Goal: Task Accomplishment & Management: Complete application form

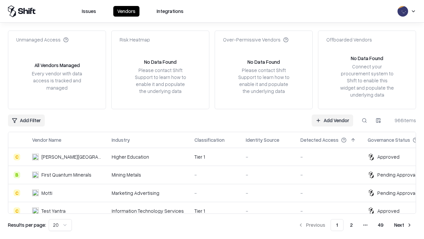
click at [332, 120] on link "Add Vendor" at bounding box center [332, 120] width 41 height 12
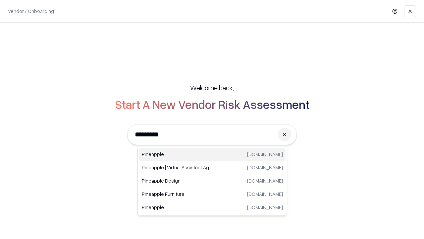
click at [212, 154] on div "Pineapple [DOMAIN_NAME]" at bounding box center [212, 154] width 147 height 13
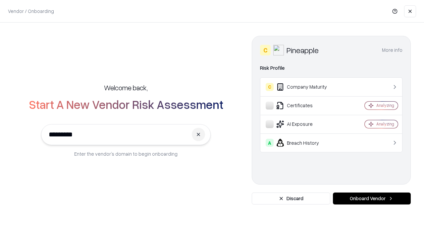
type input "*********"
click at [372, 198] on button "Onboard Vendor" at bounding box center [372, 198] width 78 height 12
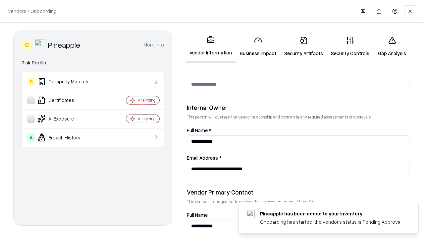
scroll to position [343, 0]
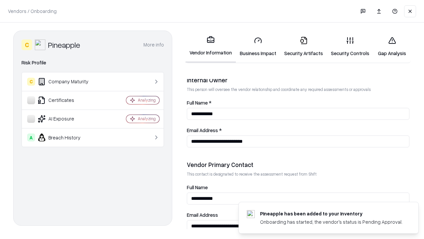
click at [258, 46] on link "Business Impact" at bounding box center [258, 46] width 44 height 31
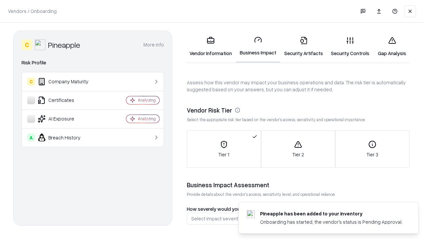
click at [304, 46] on link "Security Artifacts" at bounding box center [303, 46] width 47 height 31
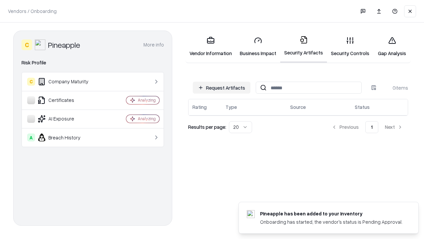
click at [222, 88] on button "Request Artifacts" at bounding box center [222, 88] width 58 height 12
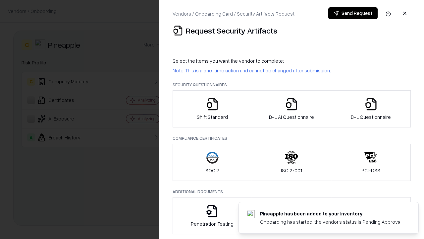
click at [212, 109] on icon "button" at bounding box center [212, 103] width 13 height 13
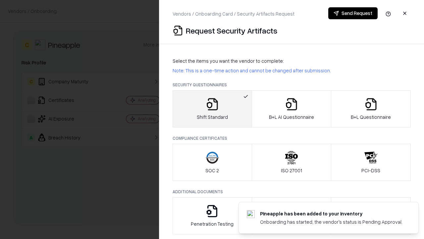
click at [353, 13] on button "Send Request" at bounding box center [352, 13] width 49 height 12
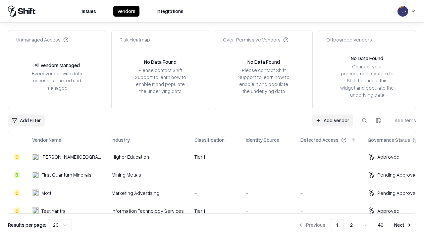
click at [365, 120] on button at bounding box center [365, 120] width 12 height 12
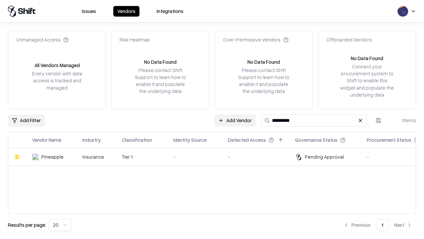
type input "*********"
click at [216, 156] on div "-" at bounding box center [195, 156] width 44 height 7
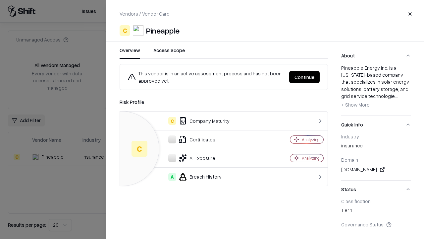
click at [305, 77] on button "Continue" at bounding box center [304, 77] width 30 height 12
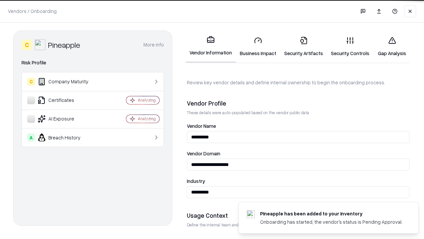
click at [304, 46] on link "Security Artifacts" at bounding box center [303, 46] width 47 height 31
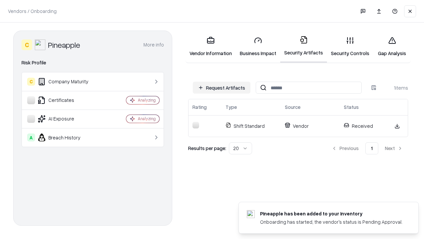
click at [392, 46] on link "Gap Analysis" at bounding box center [392, 46] width 37 height 31
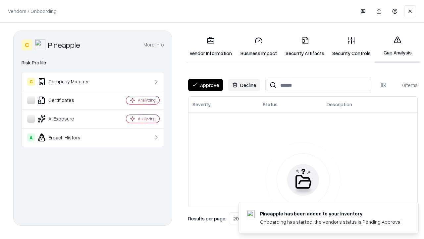
click at [206, 85] on button "Approve" at bounding box center [205, 85] width 35 height 12
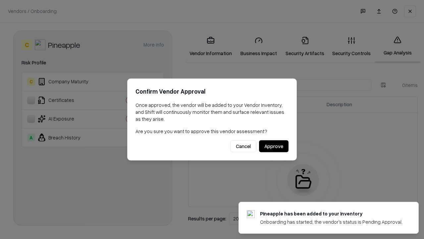
click at [274, 146] on button "Approve" at bounding box center [274, 146] width 30 height 12
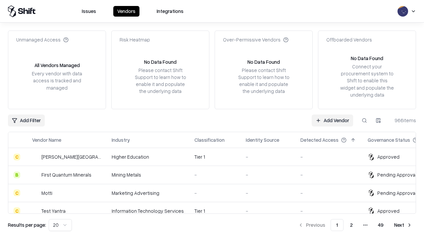
type input "*********"
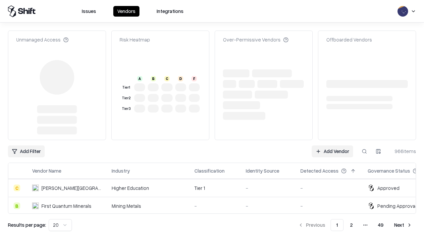
click at [332, 145] on link "Add Vendor" at bounding box center [332, 151] width 41 height 12
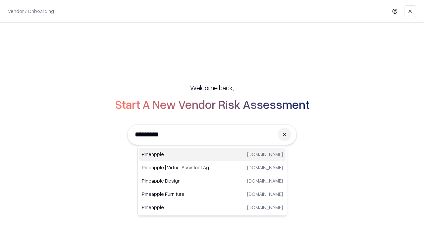
click at [212, 154] on div "Pineapple pineappleenergy.com" at bounding box center [212, 154] width 147 height 13
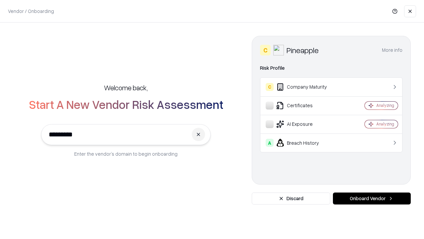
type input "*********"
click at [372, 198] on button "Onboard Vendor" at bounding box center [372, 198] width 78 height 12
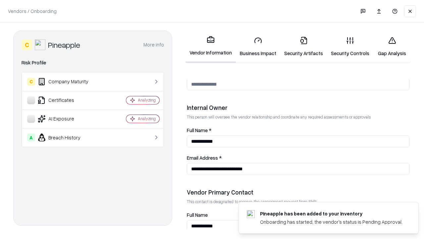
scroll to position [343, 0]
